Goal: Task Accomplishment & Management: Complete application form

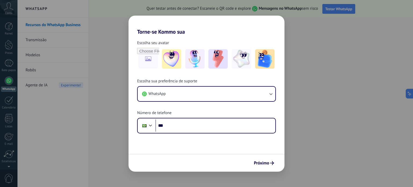
click at [121, 37] on div "Torne-se Kommo sua Escolha seu avatar [PERSON_NAME] sua preferência de suporte …" at bounding box center [206, 93] width 413 height 187
click at [265, 163] on font "Próximo" at bounding box center [261, 162] width 15 height 5
